Goal: Check status

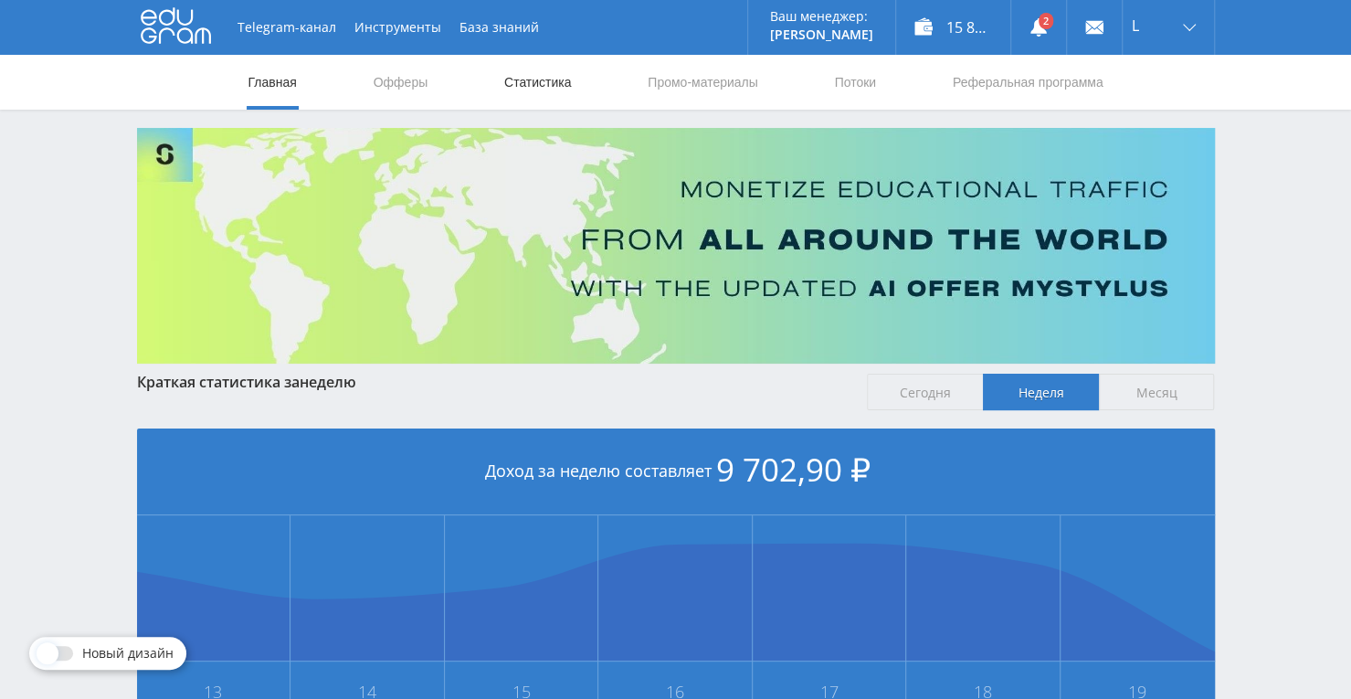
click at [524, 79] on link "Статистика" at bounding box center [537, 82] width 71 height 55
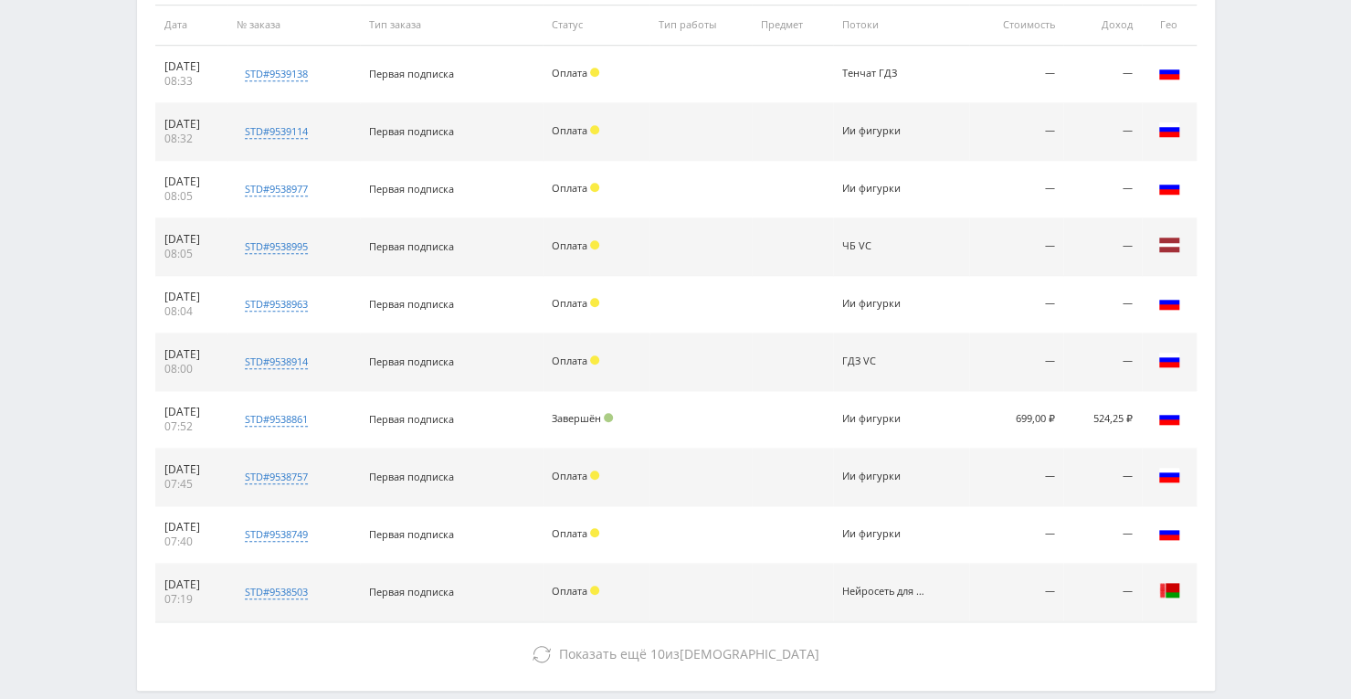
scroll to position [830, 0]
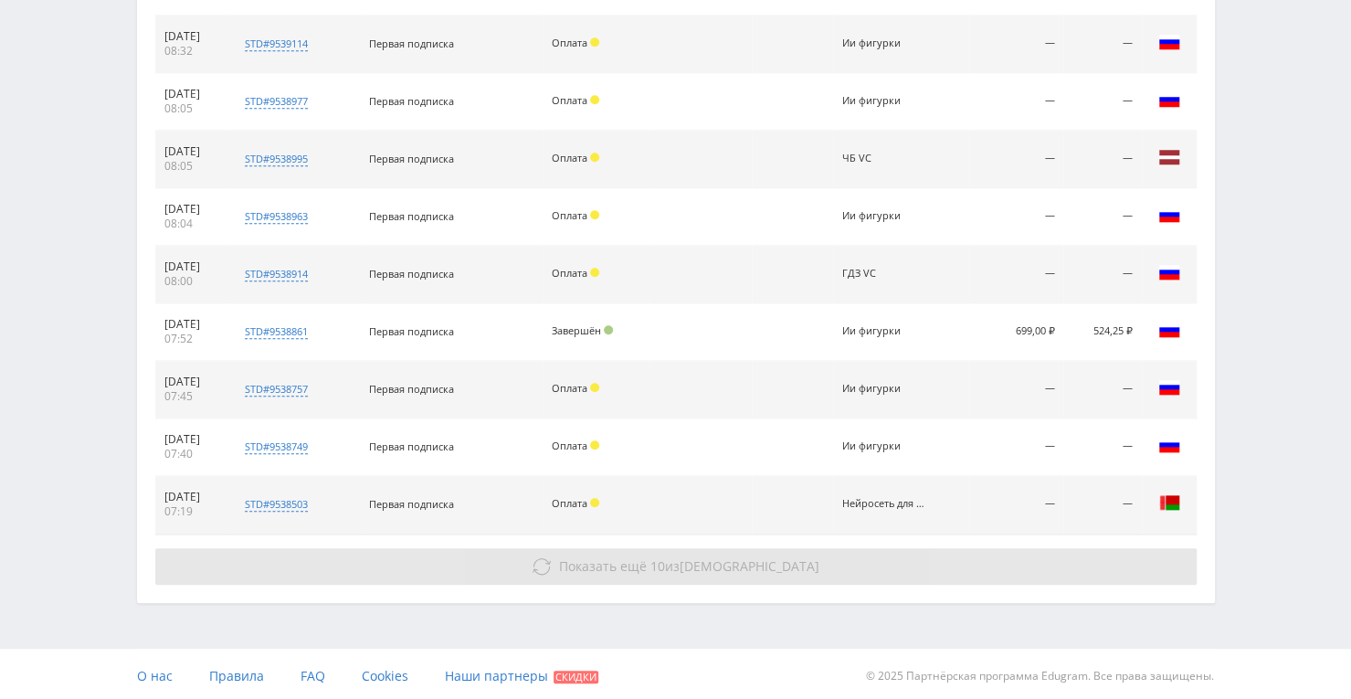
click at [647, 569] on span "Показать ещё" at bounding box center [603, 565] width 88 height 17
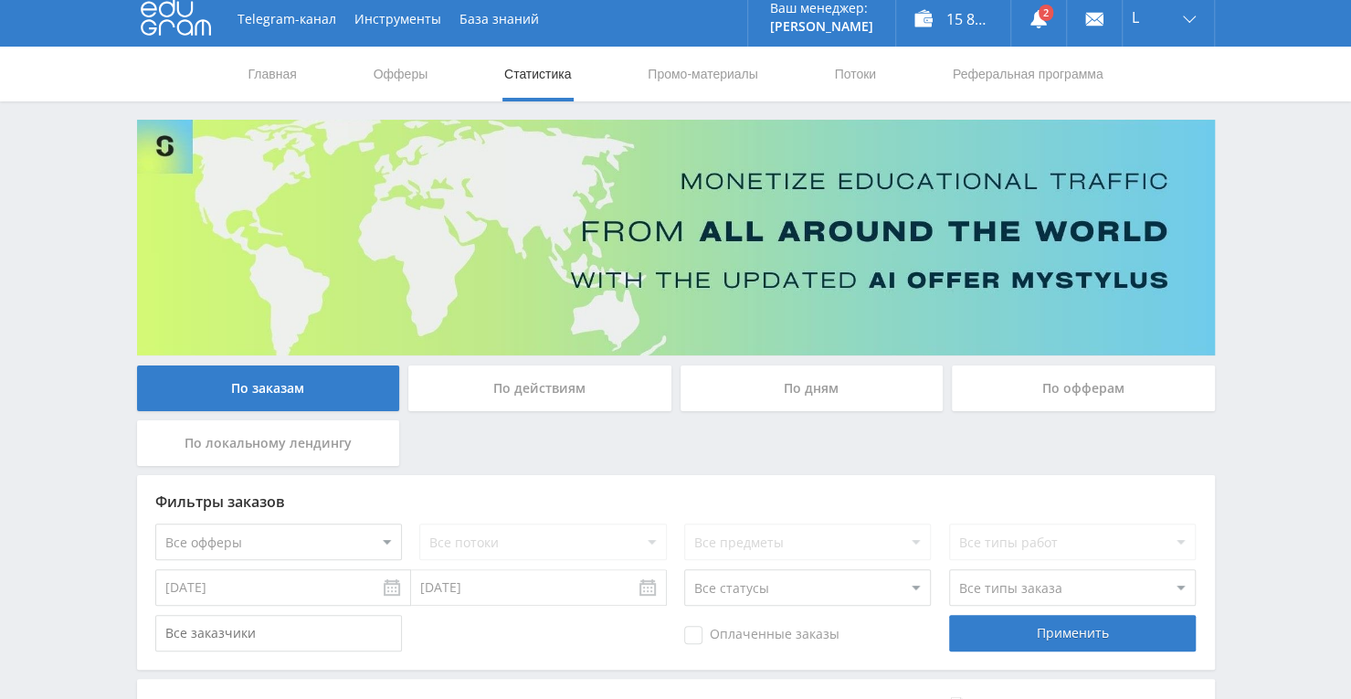
scroll to position [0, 0]
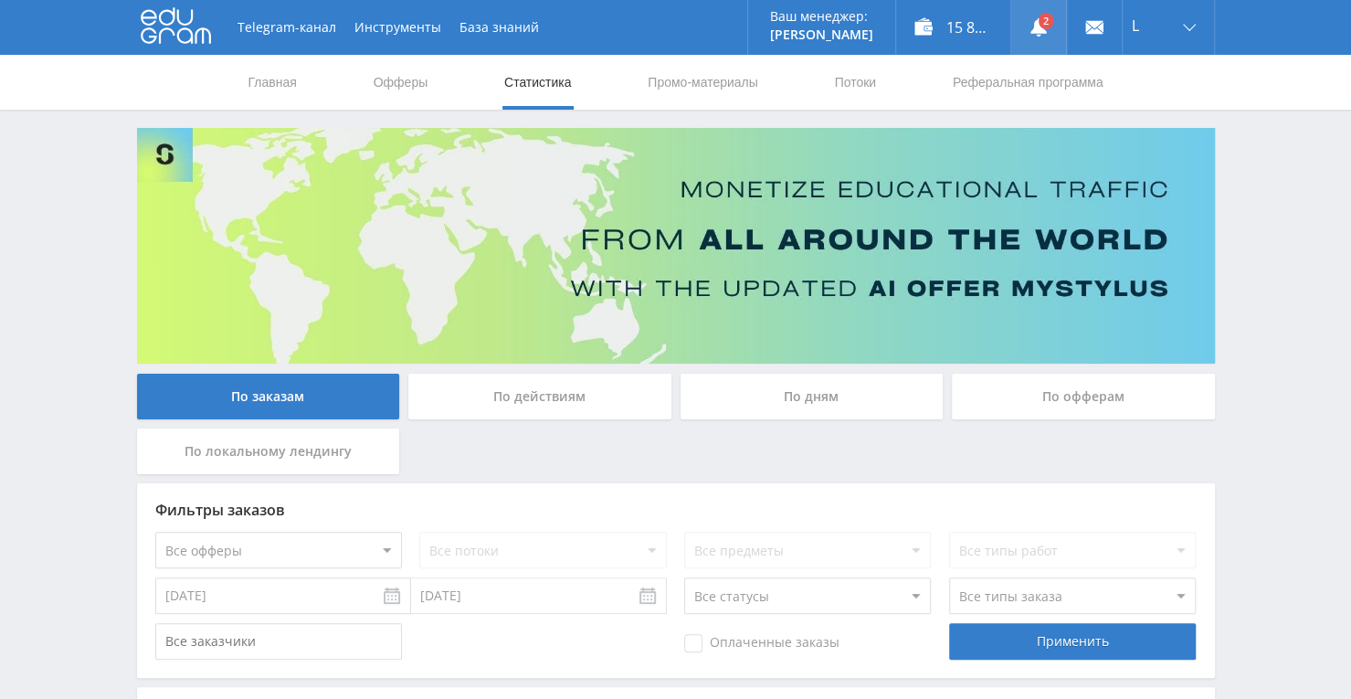
click at [1036, 19] on icon at bounding box center [1039, 27] width 18 height 18
